Goal: Information Seeking & Learning: Learn about a topic

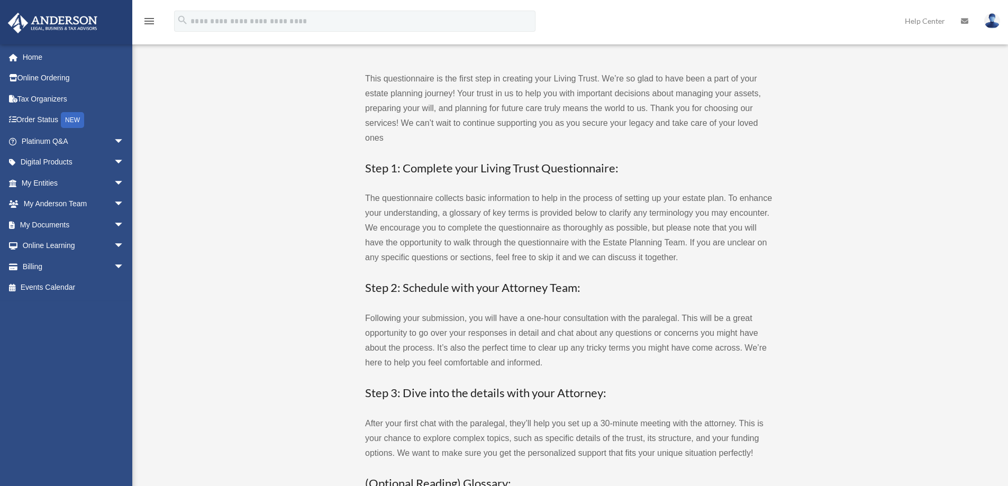
click at [443, 338] on p "Following your submission, you will have a one-hour consultation with the paral…" at bounding box center [568, 340] width 407 height 59
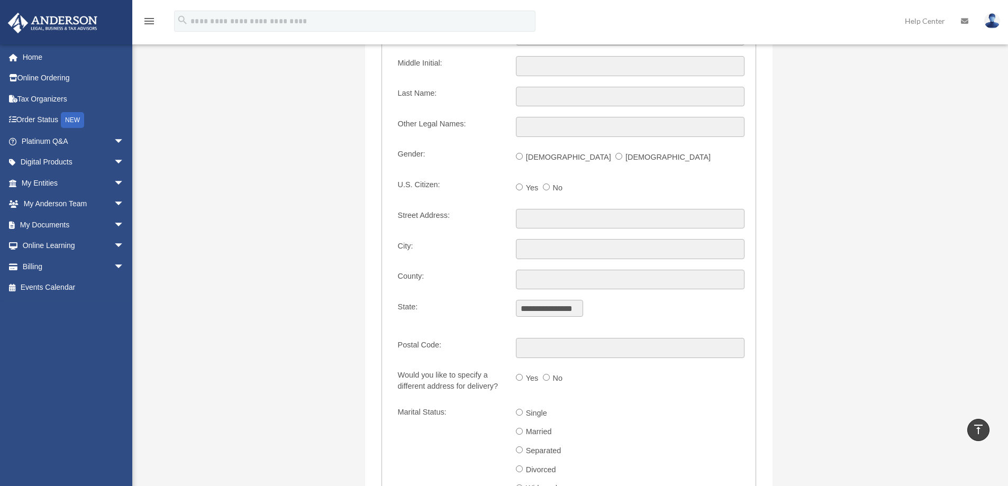
scroll to position [1375, 0]
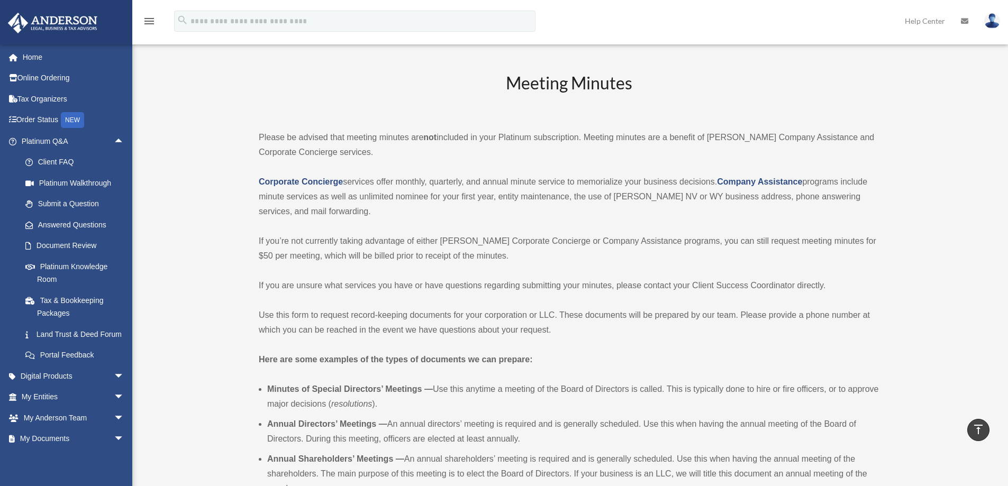
scroll to position [1957, 0]
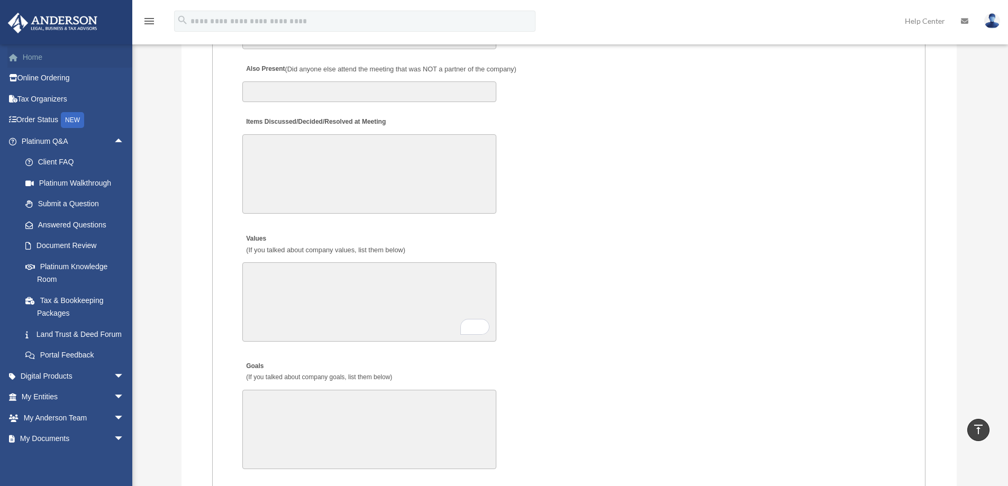
click at [29, 54] on link "Home" at bounding box center [73, 57] width 133 height 21
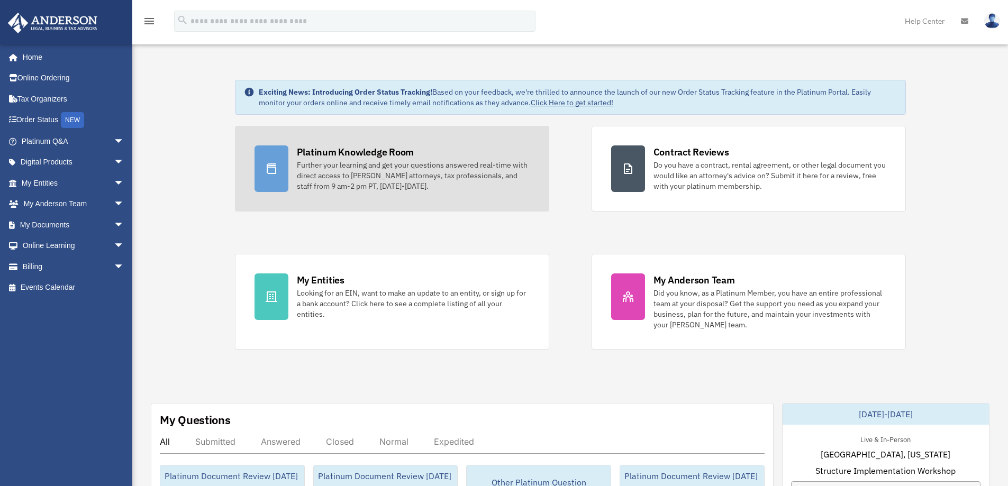
click at [471, 165] on div "Further your learning and get your questions answered real-time with direct acc…" at bounding box center [413, 176] width 233 height 32
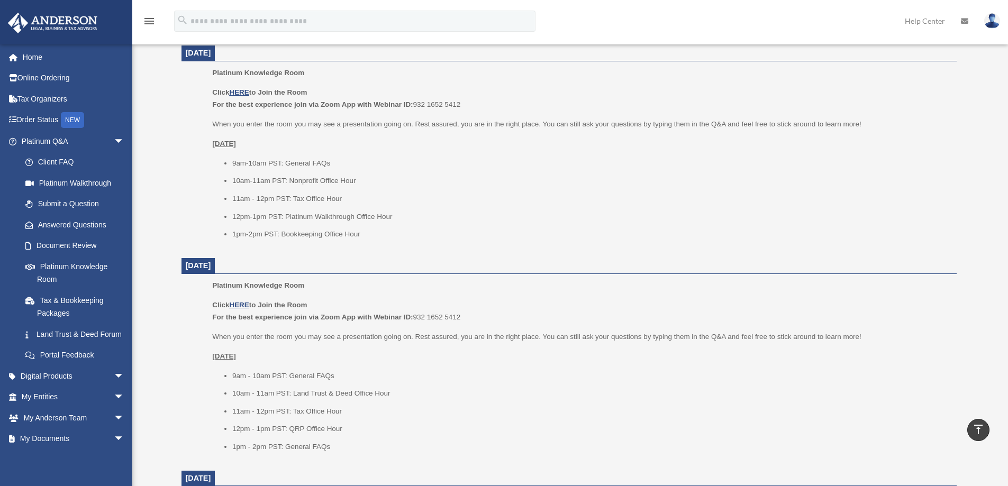
scroll to position [423, 0]
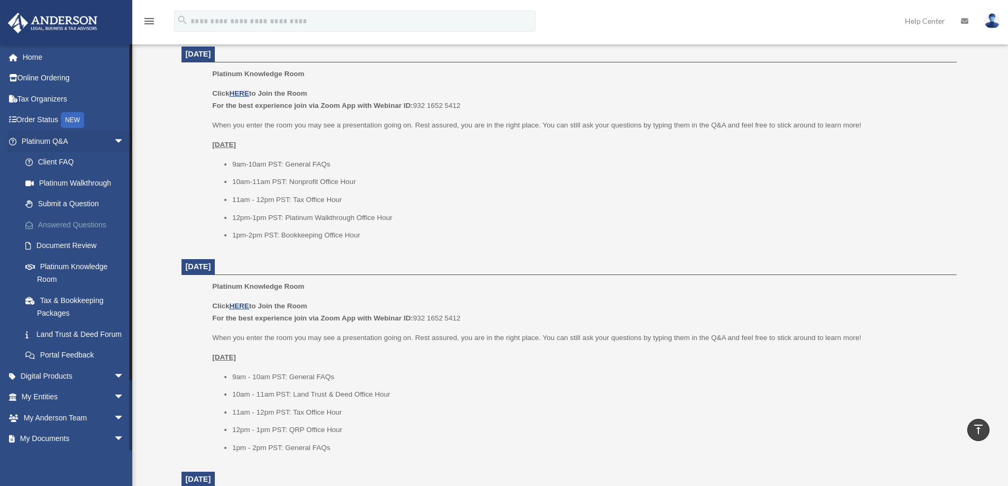
click at [50, 225] on link "Answered Questions" at bounding box center [77, 224] width 125 height 21
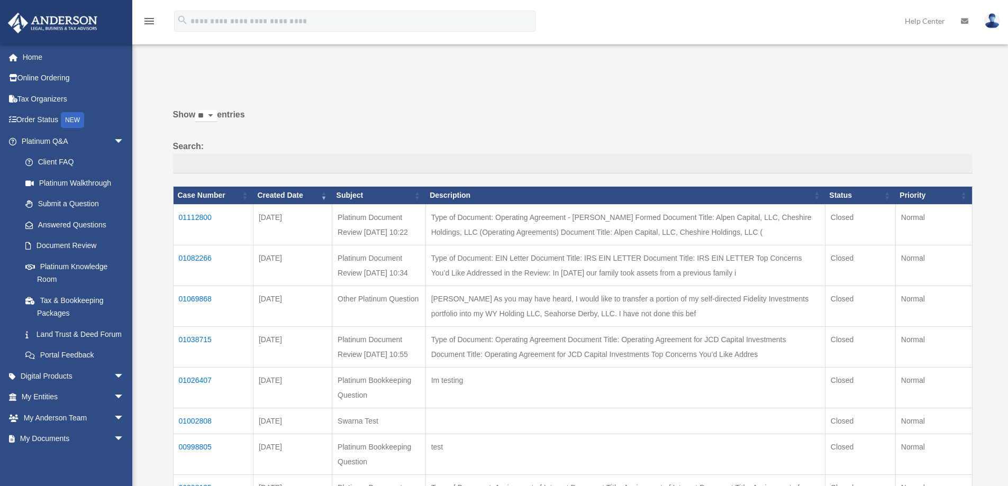
drag, startPoint x: 743, startPoint y: 235, endPoint x: 432, endPoint y: 217, distance: 311.6
click at [432, 217] on td "Type of Document: Operating Agreement - [PERSON_NAME] Formed Document Title: Al…" at bounding box center [624, 224] width 399 height 41
drag, startPoint x: 432, startPoint y: 217, endPoint x: 754, endPoint y: 235, distance: 322.6
click at [754, 235] on td "Type of Document: Operating Agreement - Anderson Formed Document Title: Alpen C…" at bounding box center [624, 224] width 399 height 41
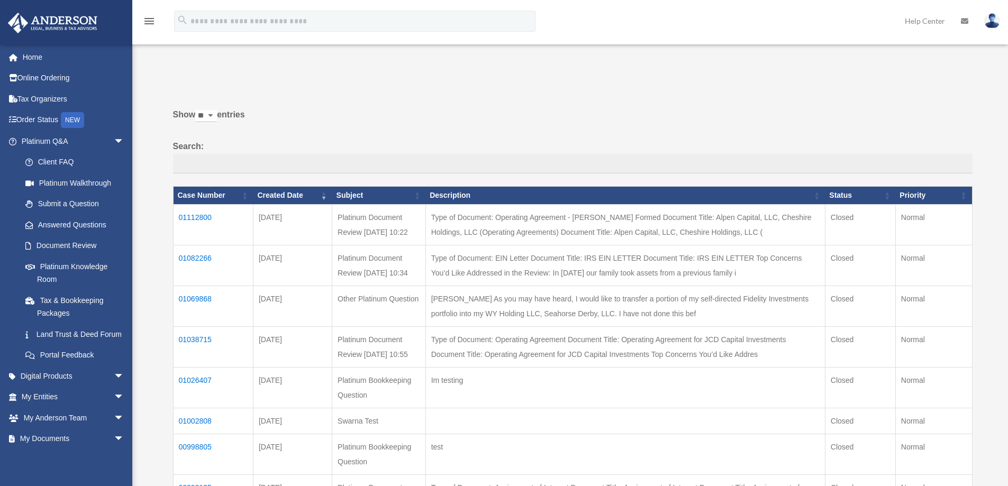
click at [709, 140] on label "Search:" at bounding box center [572, 156] width 799 height 35
click at [709, 154] on input "Search:" at bounding box center [572, 164] width 799 height 20
click at [706, 140] on label "Search:" at bounding box center [572, 156] width 799 height 35
click at [706, 154] on input "Search:" at bounding box center [572, 164] width 799 height 20
click at [29, 56] on link "Home" at bounding box center [73, 57] width 133 height 21
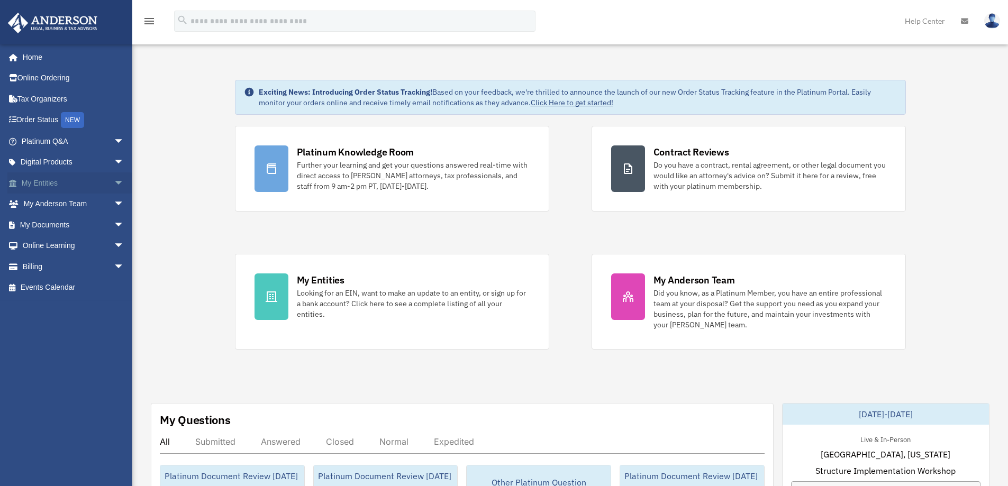
click at [114, 183] on span "arrow_drop_down" at bounding box center [124, 183] width 21 height 22
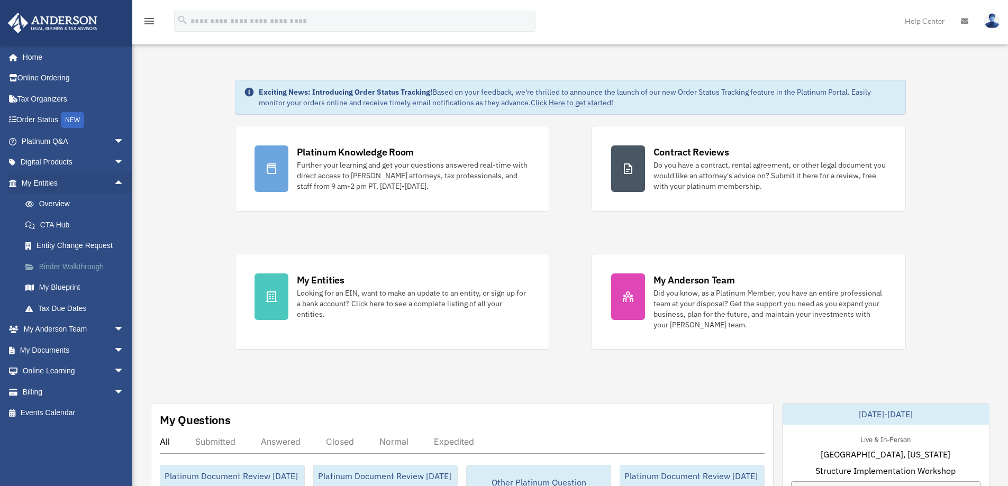
click at [77, 271] on link "Binder Walkthrough" at bounding box center [77, 266] width 125 height 21
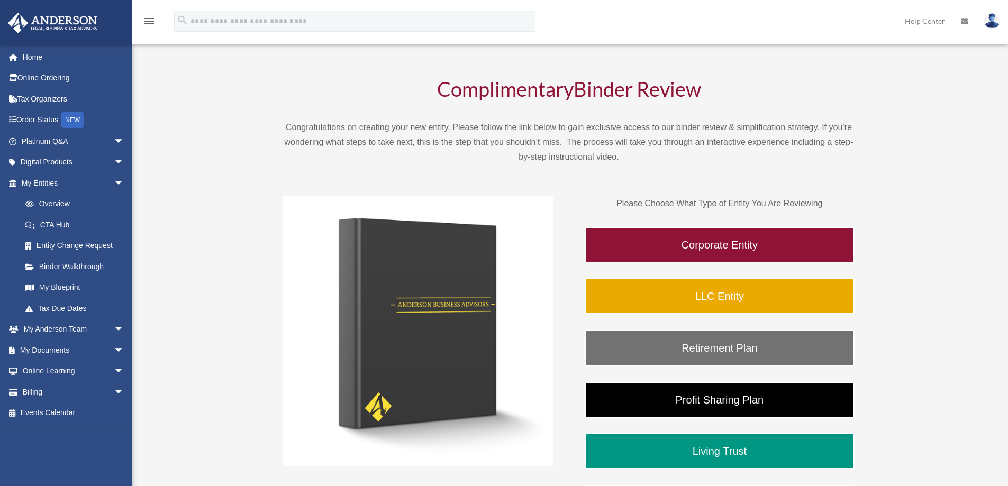
scroll to position [106, 0]
